Goal: Task Accomplishment & Management: Manage account settings

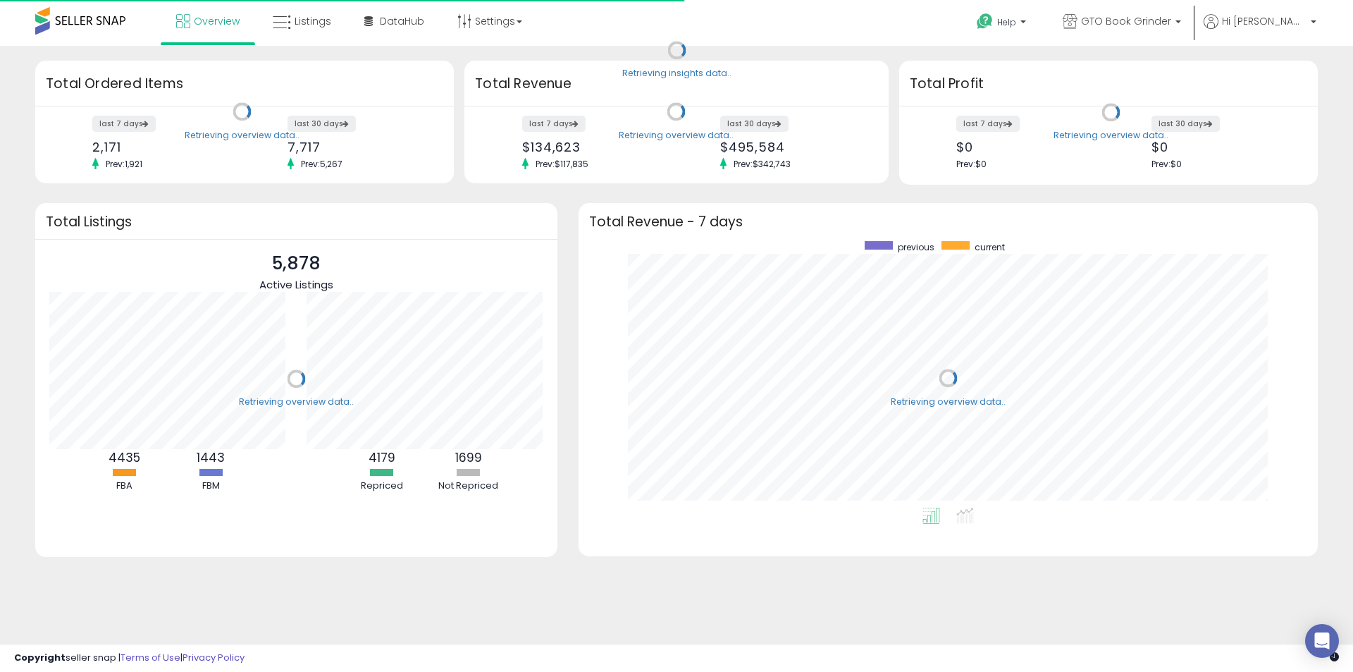
scroll to position [266, 711]
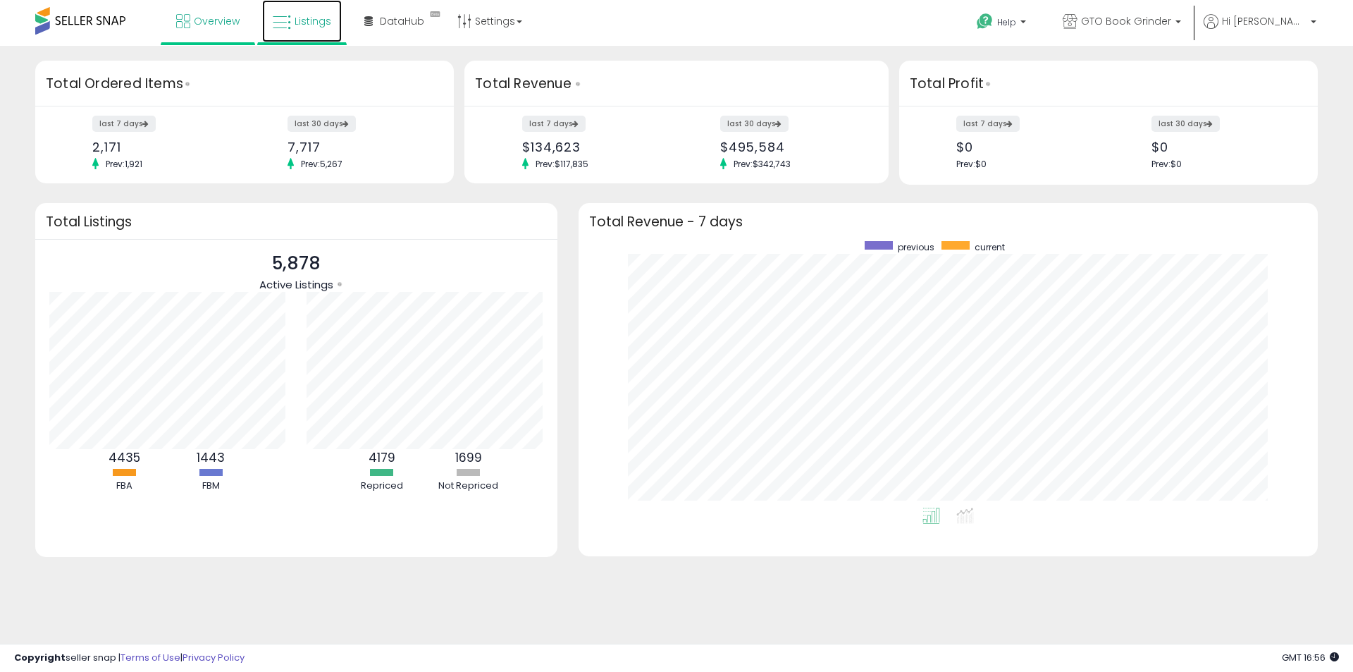
click at [296, 20] on span "Listings" at bounding box center [313, 21] width 37 height 14
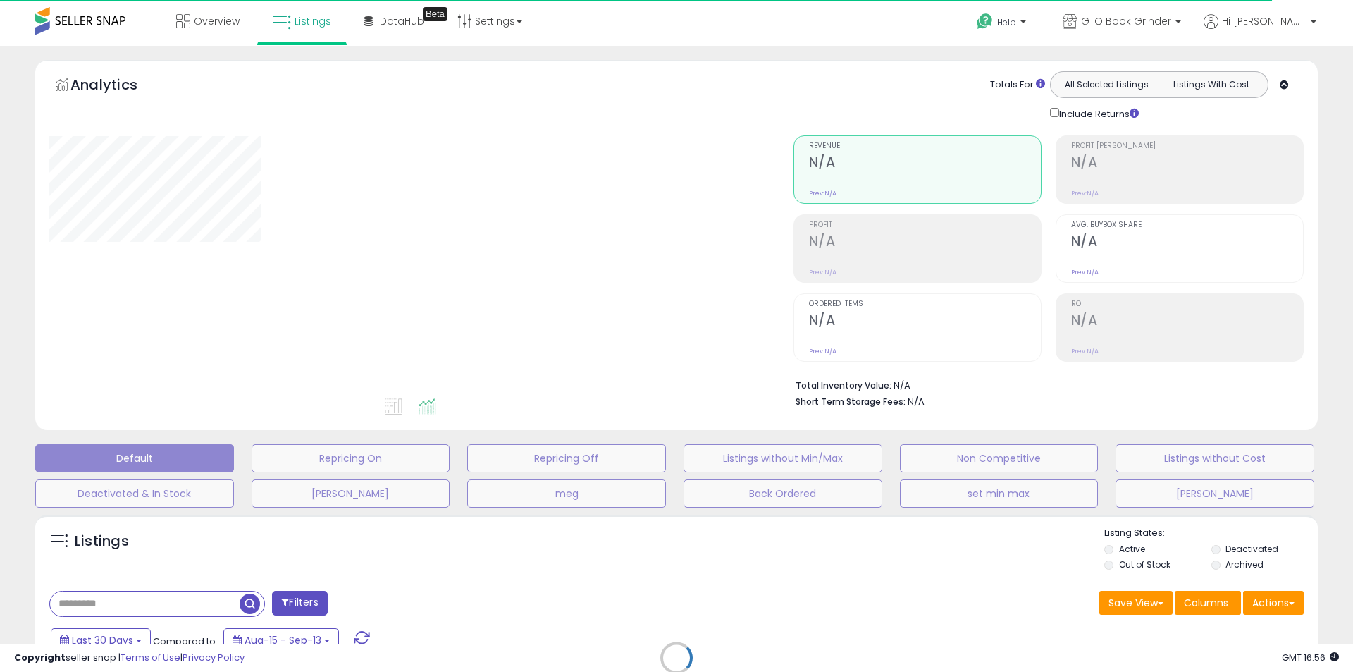
type input "****"
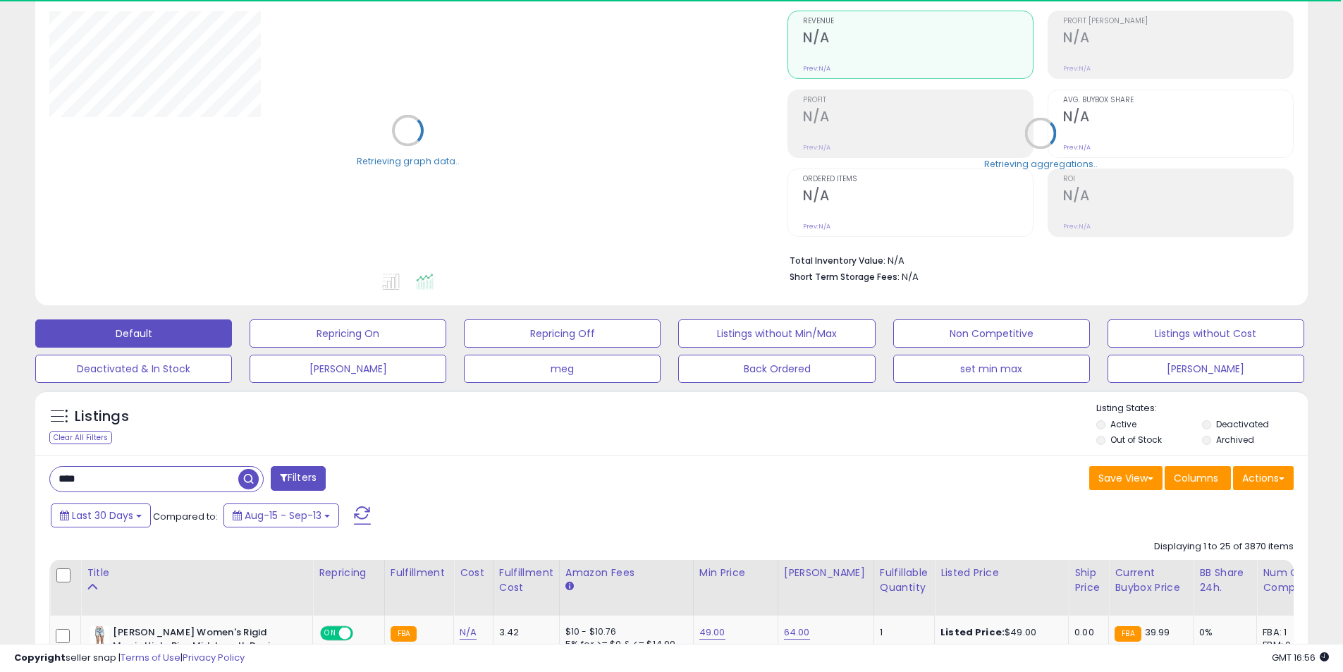
scroll to position [282, 0]
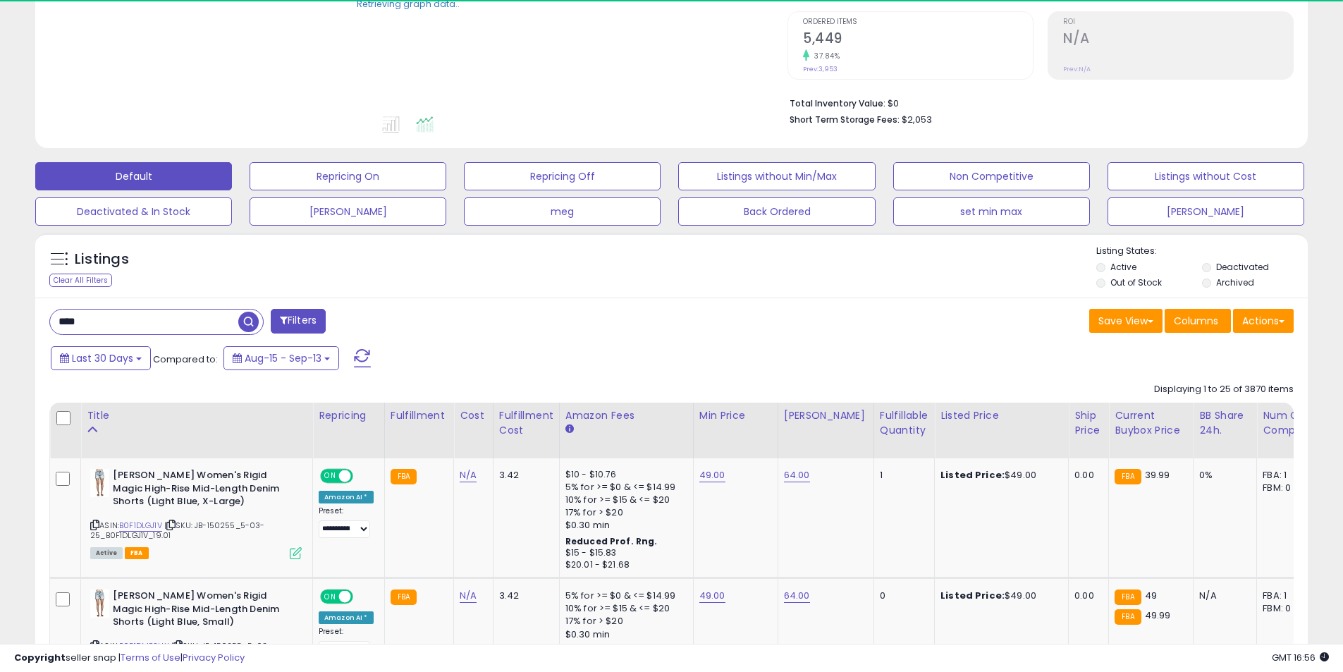
drag, startPoint x: 1235, startPoint y: 262, endPoint x: 1236, endPoint y: 273, distance: 10.6
click at [1236, 264] on label "Deactivated" at bounding box center [1242, 267] width 53 height 12
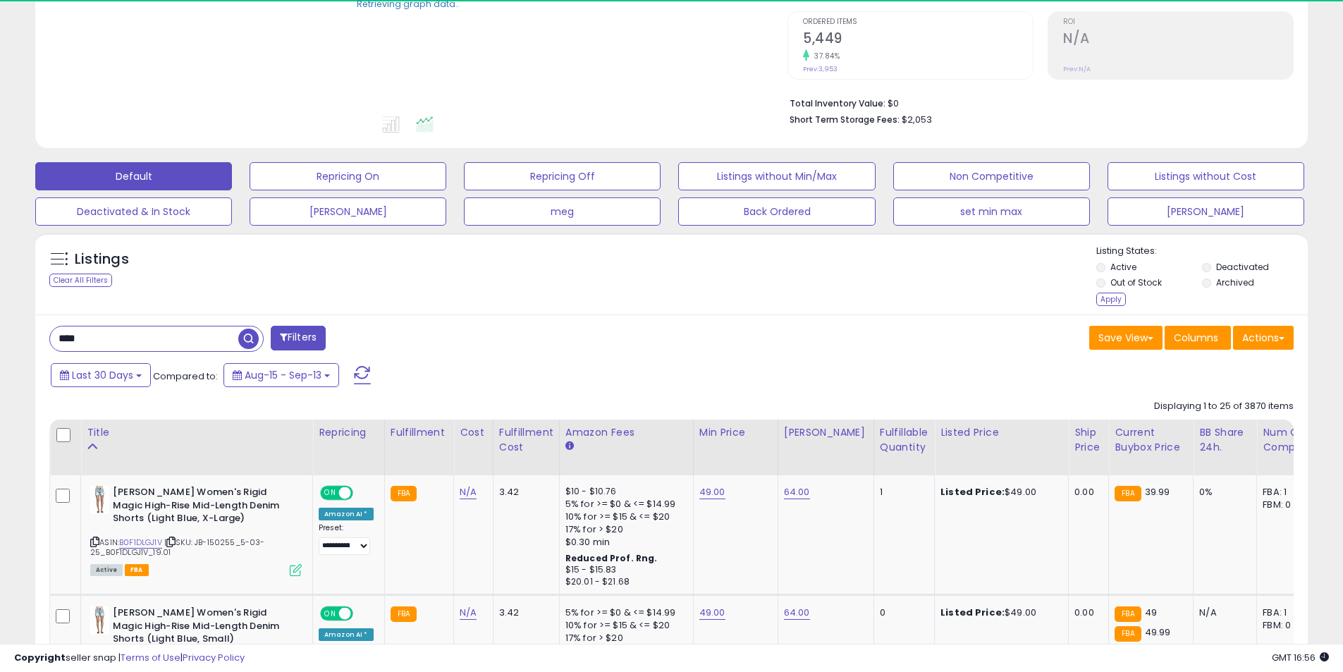
click at [1236, 282] on label "Archived" at bounding box center [1235, 282] width 38 height 12
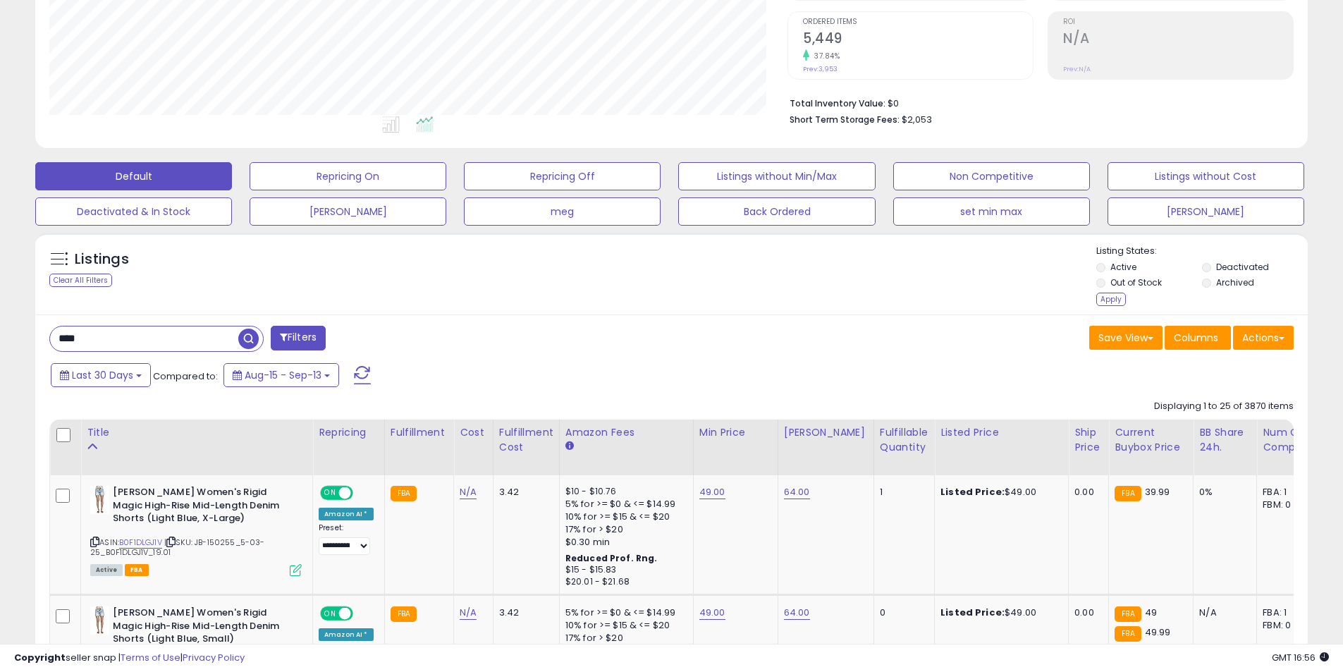
scroll to position [289, 738]
click at [1105, 298] on div "Apply" at bounding box center [1111, 299] width 30 height 13
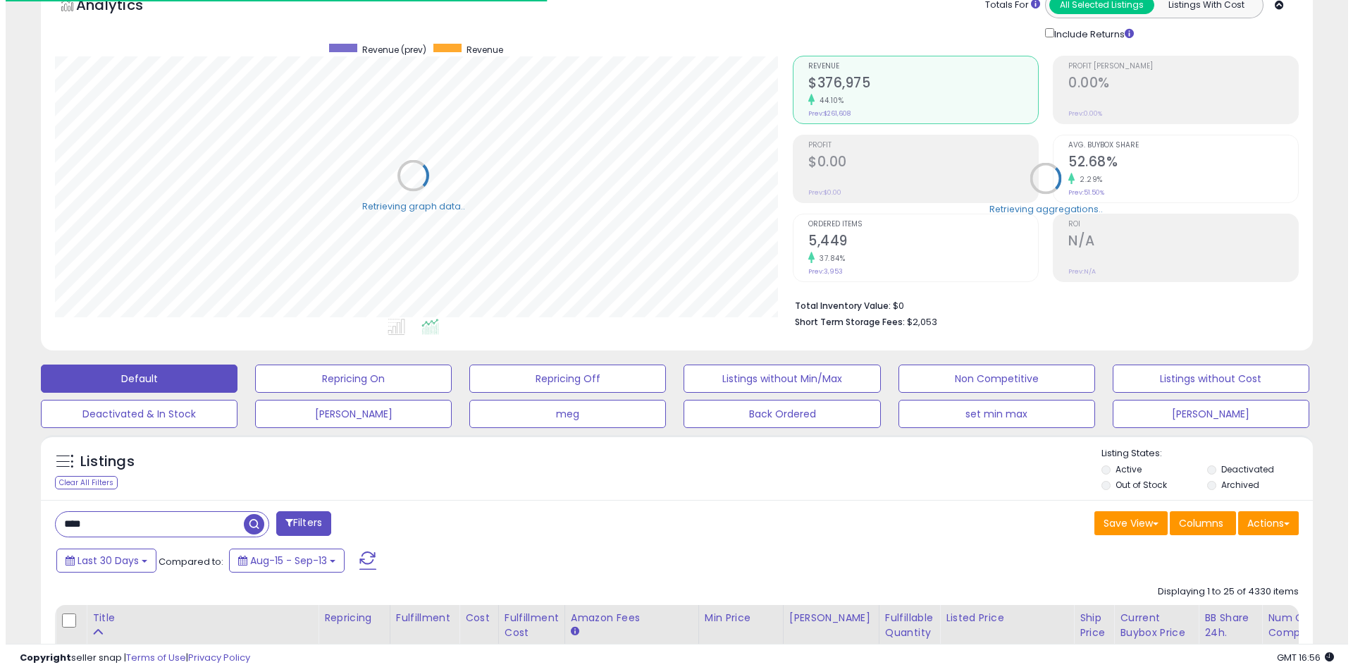
scroll to position [704577, 704128]
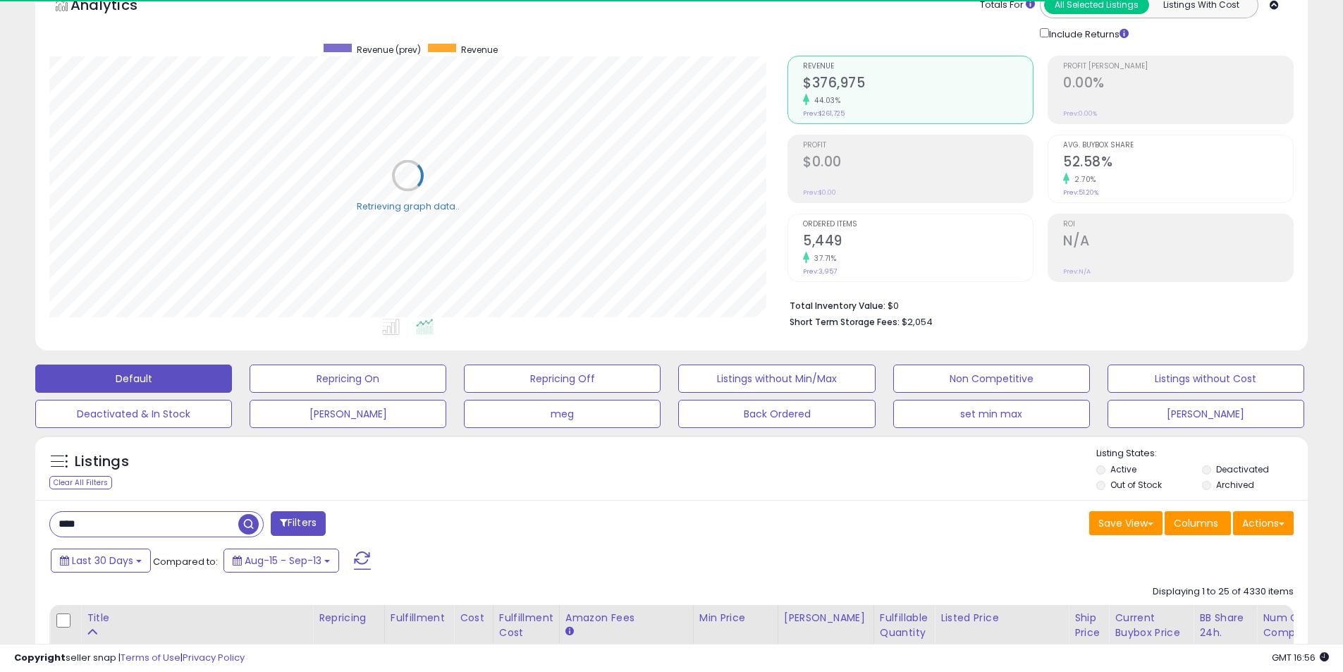
click at [879, 258] on div "37.71%" at bounding box center [918, 258] width 230 height 13
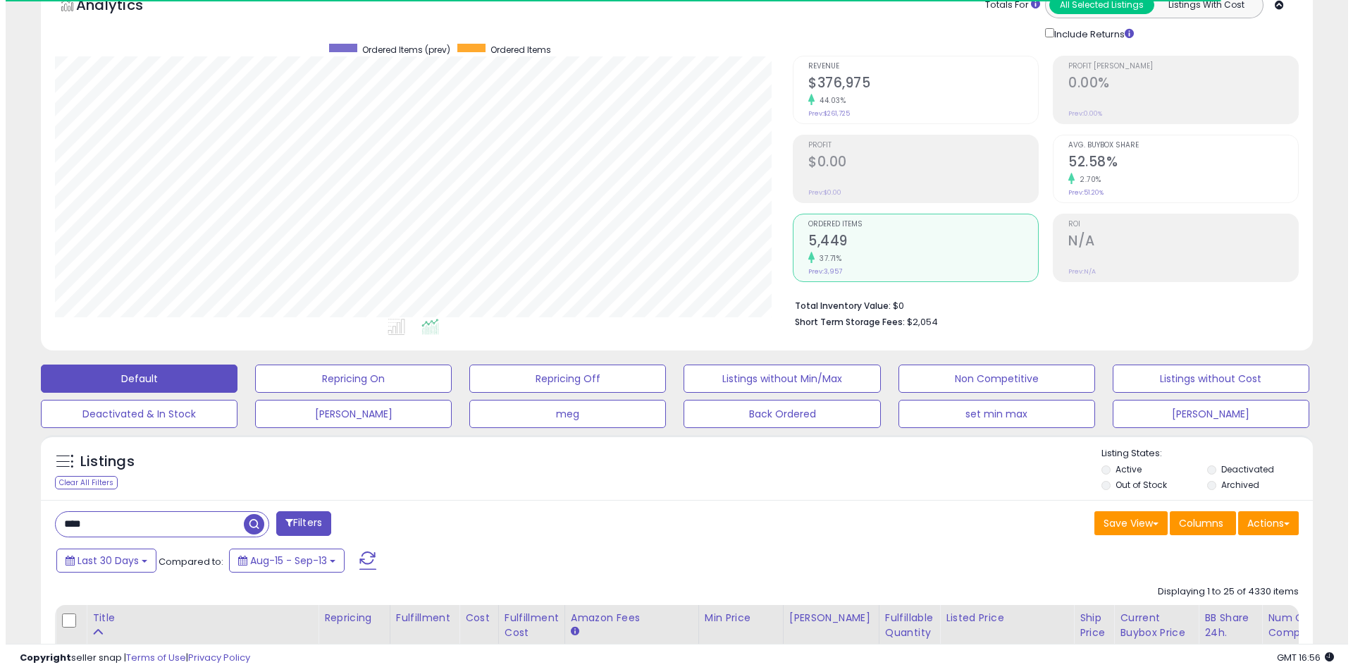
scroll to position [289, 738]
click at [847, 241] on h2 "5,449" at bounding box center [918, 242] width 230 height 19
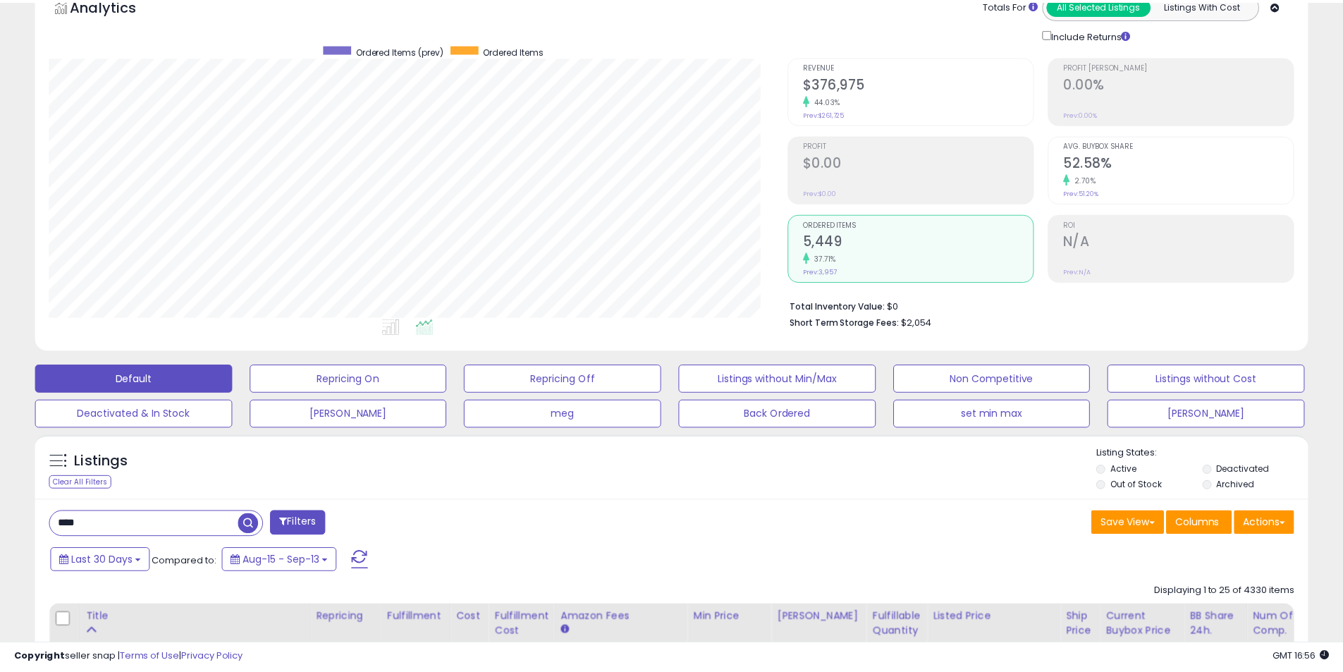
scroll to position [704577, 704128]
